Goal: Information Seeking & Learning: Understand process/instructions

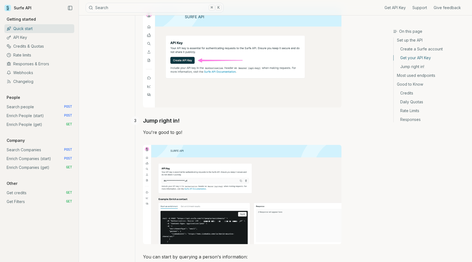
scroll to position [282, 0]
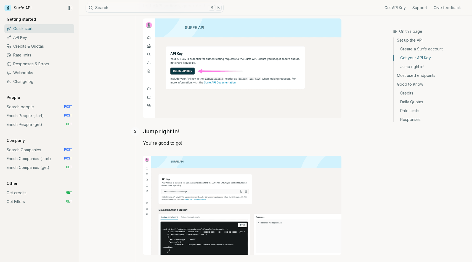
click at [21, 107] on link "Search people POST" at bounding box center [39, 107] width 70 height 9
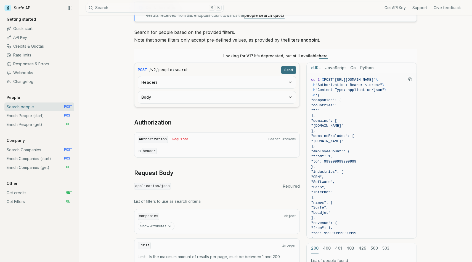
scroll to position [43, 0]
click at [336, 65] on button "JavaScript" at bounding box center [335, 69] width 21 height 10
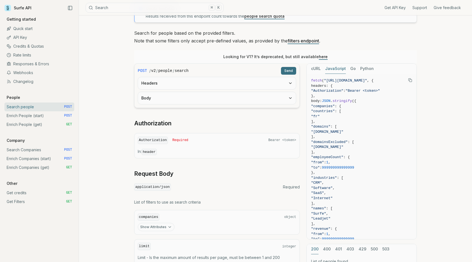
click at [316, 67] on button "cURL" at bounding box center [316, 69] width 10 height 10
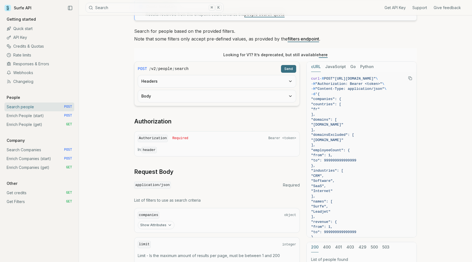
scroll to position [45, 0]
click at [333, 61] on button "JavaScript" at bounding box center [335, 66] width 21 height 10
click at [318, 66] on button "cURL" at bounding box center [316, 66] width 10 height 10
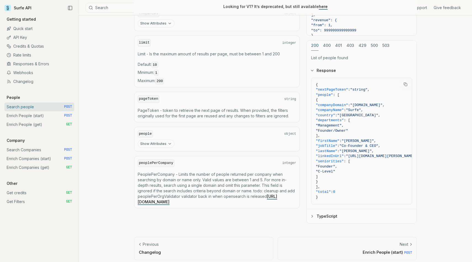
scroll to position [251, 0]
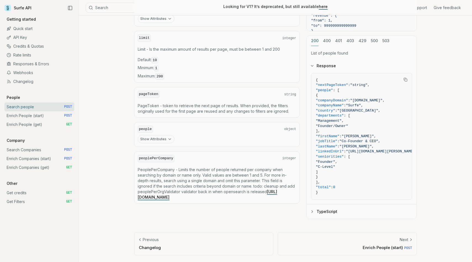
click at [45, 149] on link "Search Companies POST" at bounding box center [39, 150] width 70 height 9
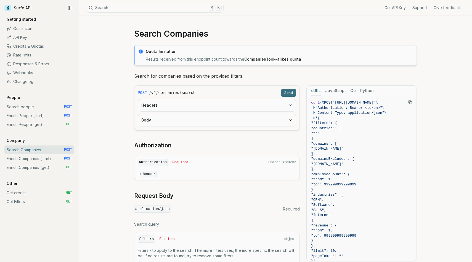
click at [50, 106] on link "Search people POST" at bounding box center [39, 107] width 70 height 9
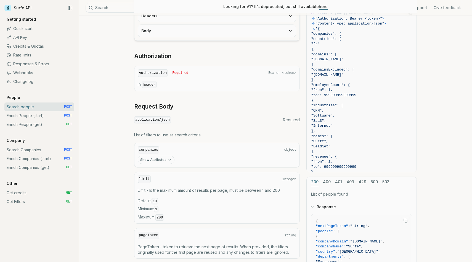
scroll to position [111, 0]
click at [171, 160] on button "Show Attributes" at bounding box center [156, 159] width 37 height 8
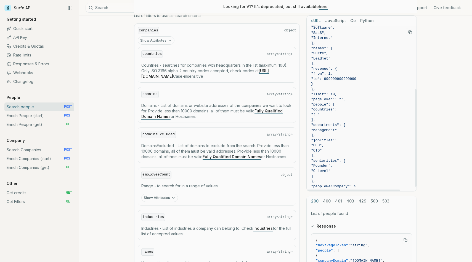
scroll to position [229, 0]
click at [329, 199] on button "400" at bounding box center [327, 201] width 8 height 10
click at [343, 203] on div "200 400 401 403 429 500 503" at bounding box center [361, 201] width 110 height 10
click at [339, 203] on button "401" at bounding box center [338, 201] width 7 height 10
click at [354, 202] on div "200 400 401 403 429 500 503" at bounding box center [361, 201] width 110 height 10
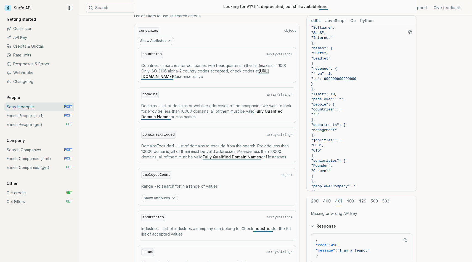
click at [350, 202] on button "403" at bounding box center [350, 201] width 8 height 10
click at [358, 202] on button "429" at bounding box center [362, 201] width 8 height 10
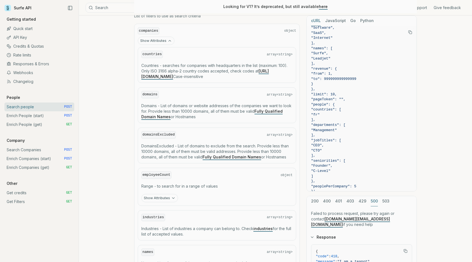
click at [372, 202] on button "500" at bounding box center [373, 201] width 7 height 10
click at [382, 201] on button "503" at bounding box center [385, 201] width 7 height 10
click at [313, 200] on button "200" at bounding box center [314, 201] width 7 height 10
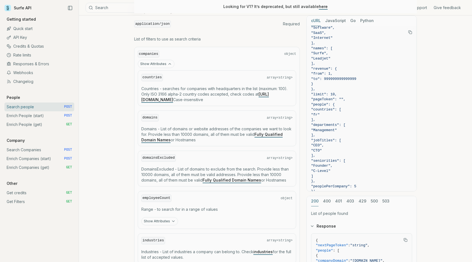
scroll to position [202, 0]
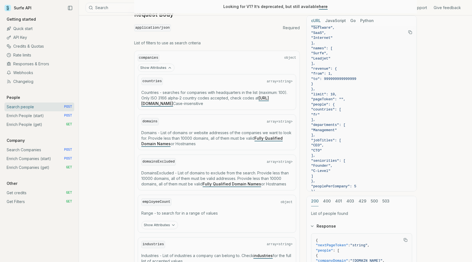
click at [41, 73] on link "Webhooks" at bounding box center [39, 72] width 70 height 9
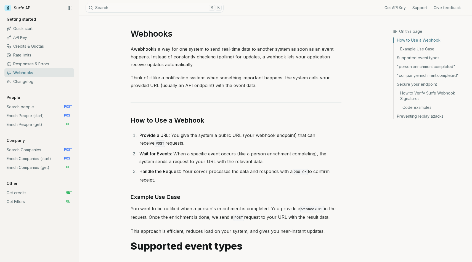
click at [44, 40] on link "API Key" at bounding box center [39, 37] width 70 height 9
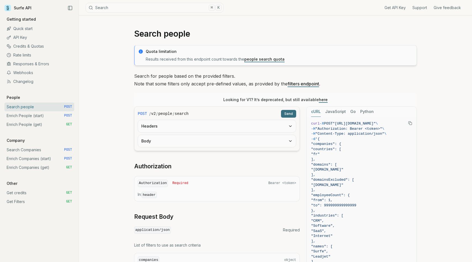
scroll to position [202, 0]
